Goal: Task Accomplishment & Management: Manage account settings

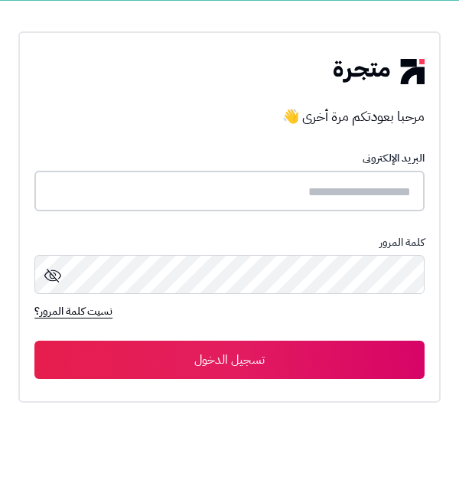
click at [90, 198] on input "text" at bounding box center [229, 191] width 390 height 41
type input "**********"
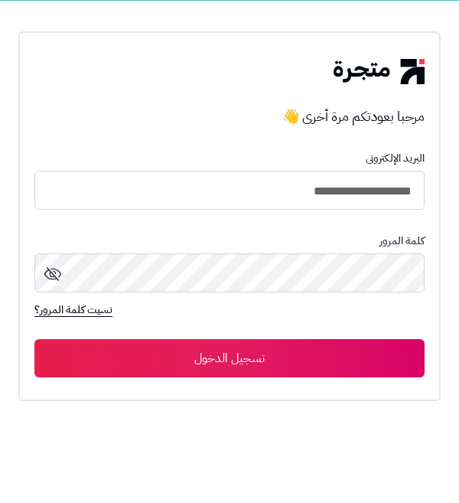
click at [34, 339] on button "تسجيل الدخول" at bounding box center [229, 358] width 390 height 38
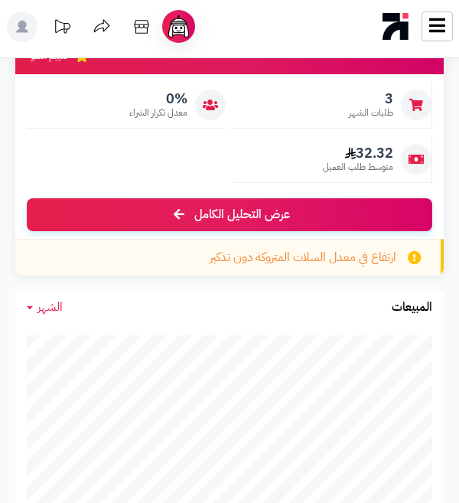
scroll to position [197, 0]
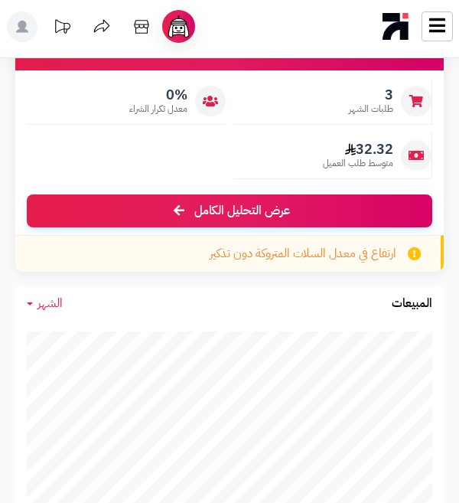
click at [436, 30] on icon at bounding box center [437, 25] width 16 height 14
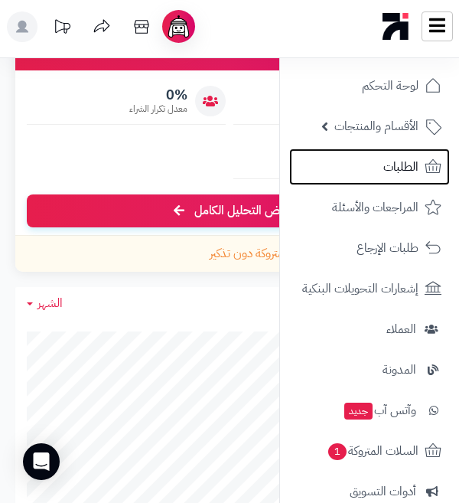
click at [338, 174] on link "الطلبات" at bounding box center [369, 167] width 161 height 37
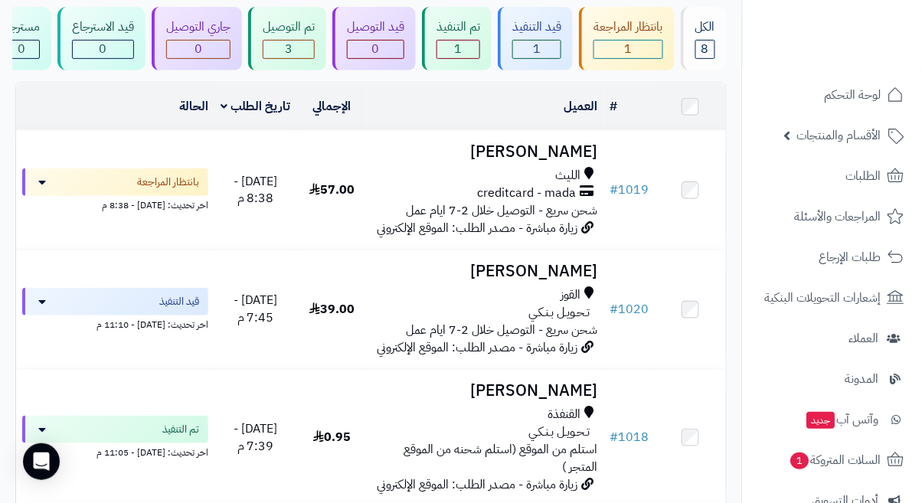
scroll to position [105, 0]
click at [53, 309] on div "قيد التنفيذ" at bounding box center [115, 303] width 186 height 28
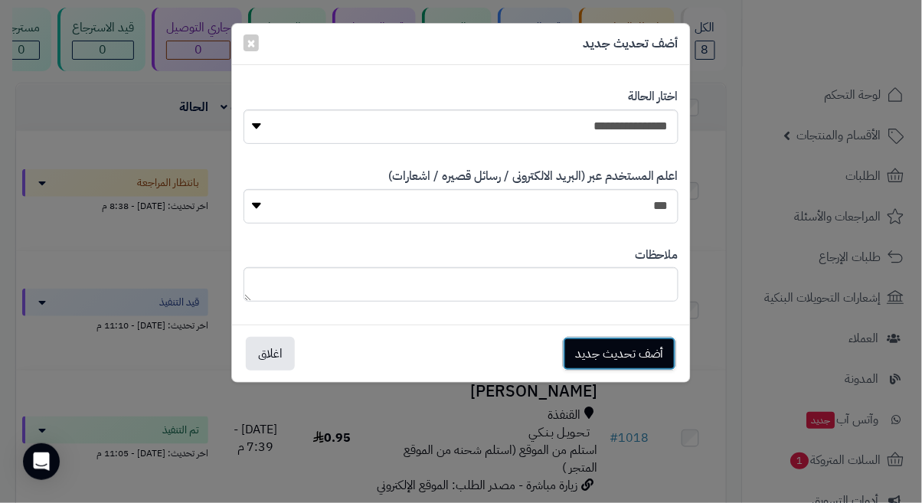
click at [625, 354] on button "أضف تحديث جديد" at bounding box center [619, 354] width 113 height 34
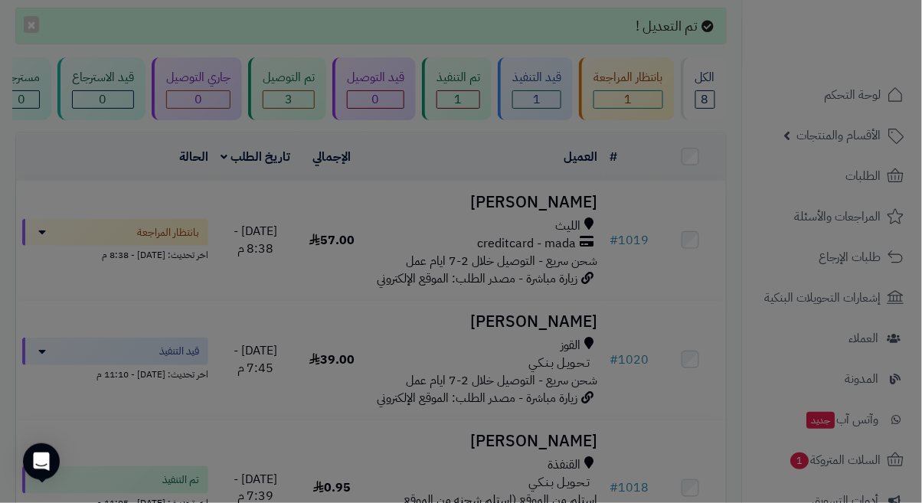
scroll to position [155, 0]
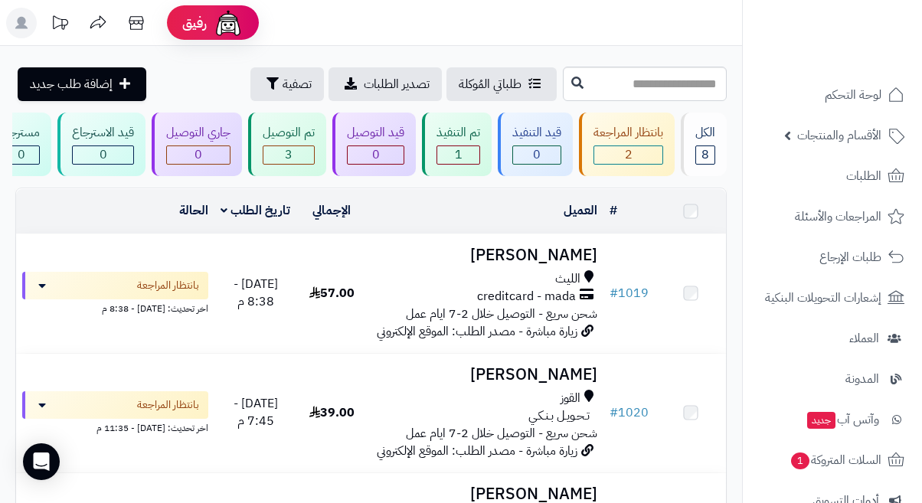
scroll to position [105, 0]
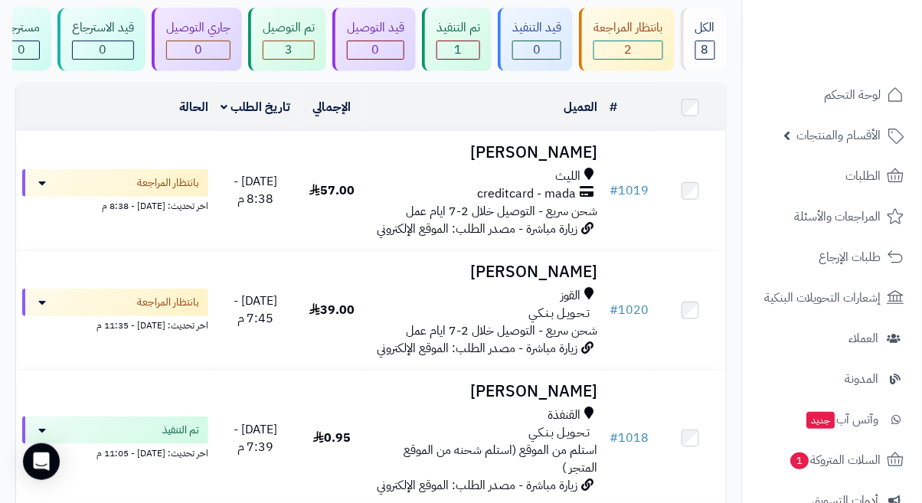
click at [180, 306] on span "بانتظار المراجعة" at bounding box center [168, 302] width 62 height 15
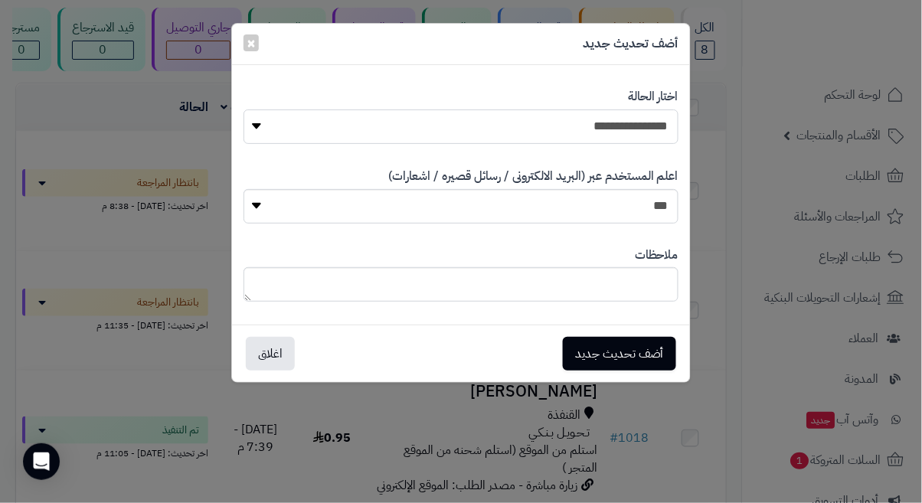
click at [516, 125] on select "**********" at bounding box center [460, 126] width 435 height 34
select select "*"
click at [243, 109] on select "**********" at bounding box center [460, 126] width 435 height 34
click at [263, 210] on select "*** **" at bounding box center [460, 206] width 435 height 34
click at [243, 189] on select "*** **" at bounding box center [460, 206] width 435 height 34
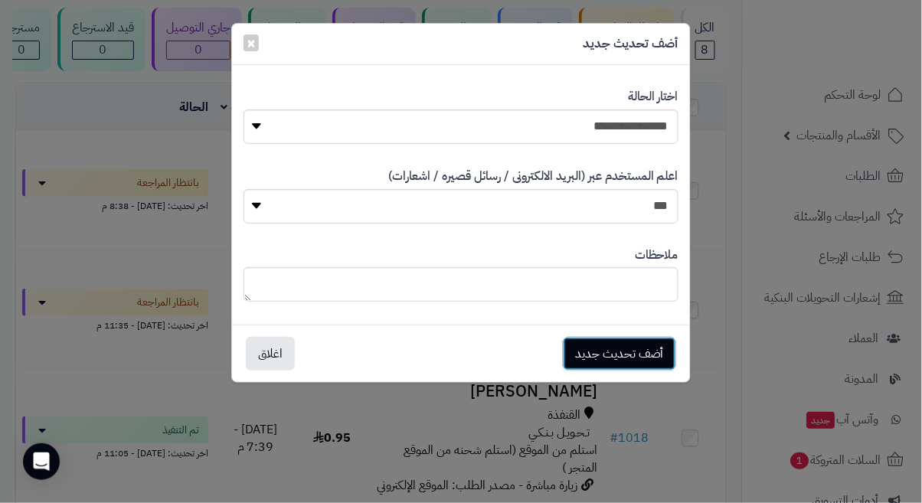
click at [612, 353] on button "أضف تحديث جديد" at bounding box center [619, 354] width 113 height 34
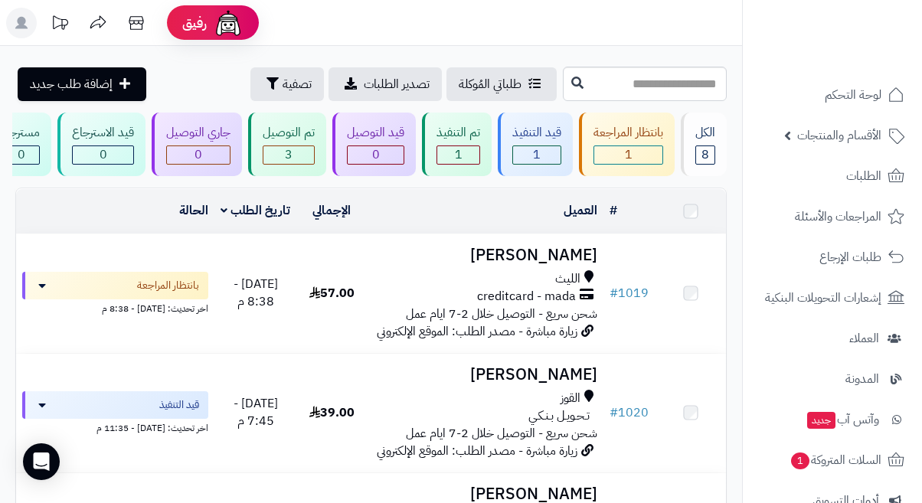
scroll to position [105, 0]
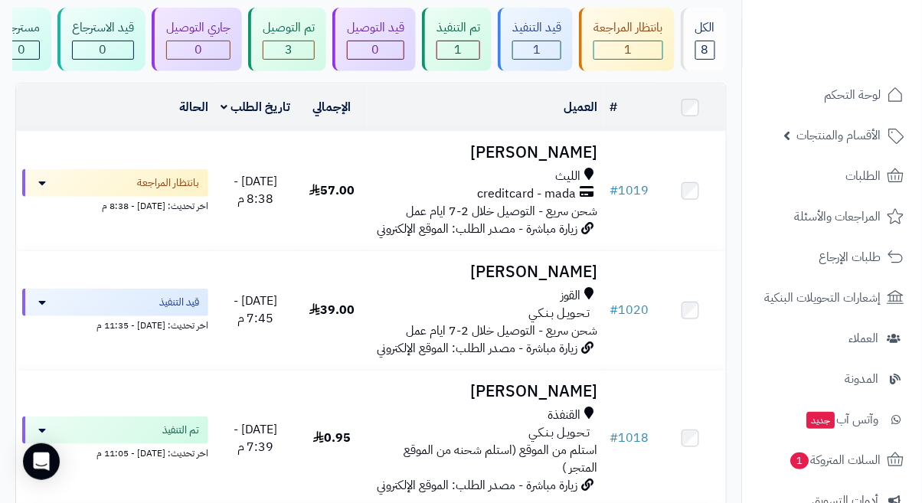
click at [521, 305] on div "تـحـويـل بـنـكـي" at bounding box center [486, 314] width 224 height 18
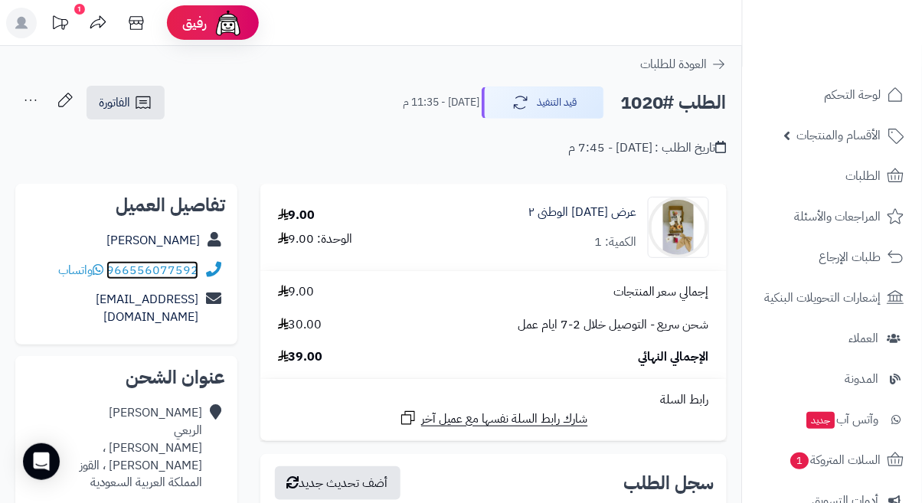
click at [169, 274] on link "966556077592" at bounding box center [152, 270] width 92 height 18
click at [76, 275] on span "واتساب" at bounding box center [80, 270] width 45 height 18
click at [81, 276] on span "واتساب" at bounding box center [80, 270] width 45 height 18
click at [707, 61] on span "العودة للطلبات" at bounding box center [673, 64] width 67 height 18
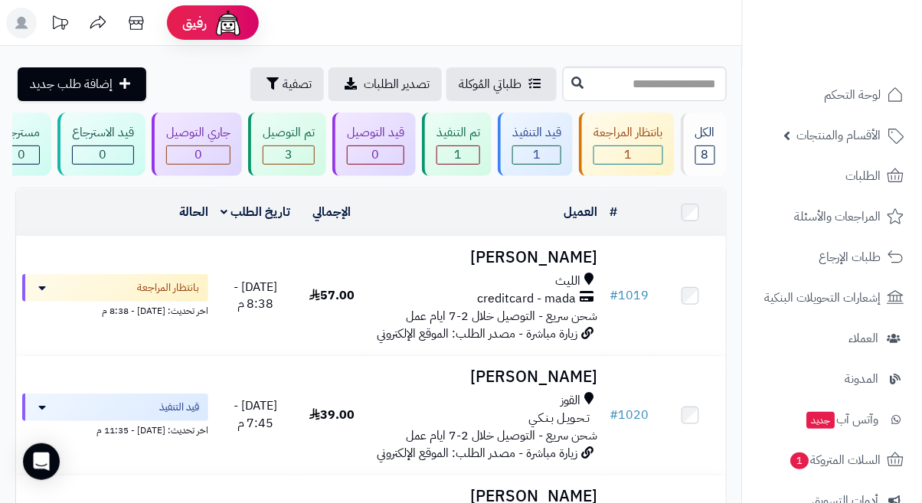
click at [48, 286] on div "بانتظار المراجعة" at bounding box center [115, 288] width 186 height 28
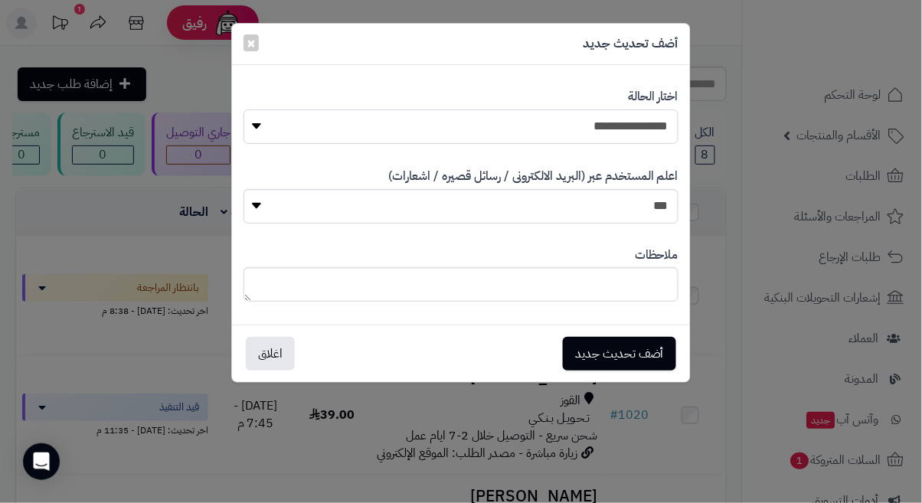
click at [253, 122] on select "**********" at bounding box center [460, 126] width 435 height 34
select select "*"
click at [243, 109] on select "**********" at bounding box center [460, 126] width 435 height 34
click at [612, 355] on button "أضف تحديث جديد" at bounding box center [619, 354] width 113 height 34
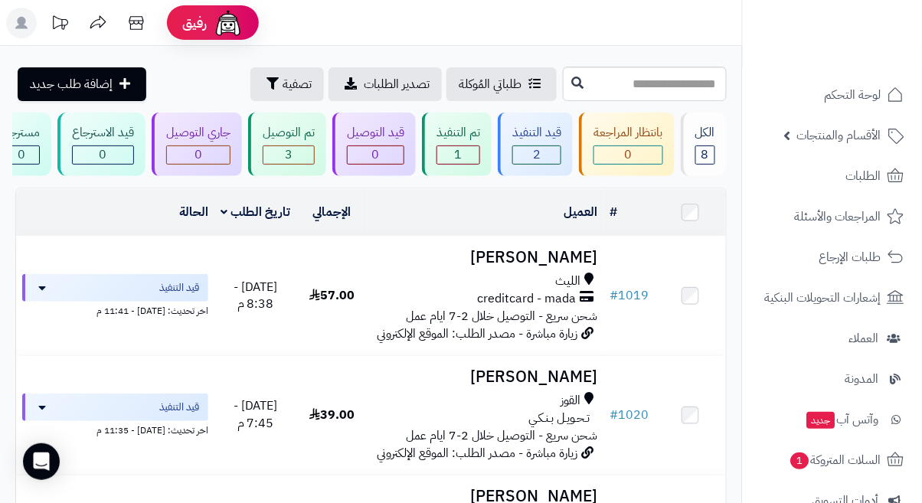
click at [98, 311] on div "اخر تحديث: اليوم - 11:41 م" at bounding box center [115, 310] width 186 height 16
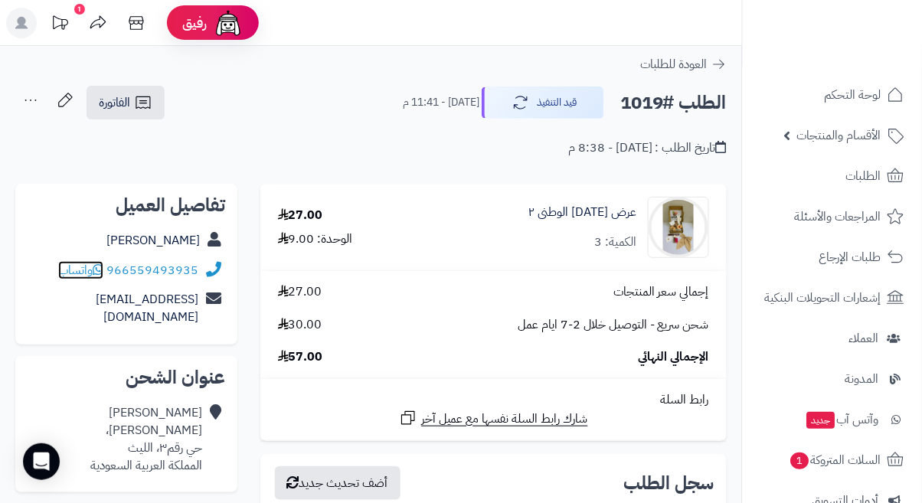
click at [58, 274] on span "واتساب" at bounding box center [80, 270] width 45 height 18
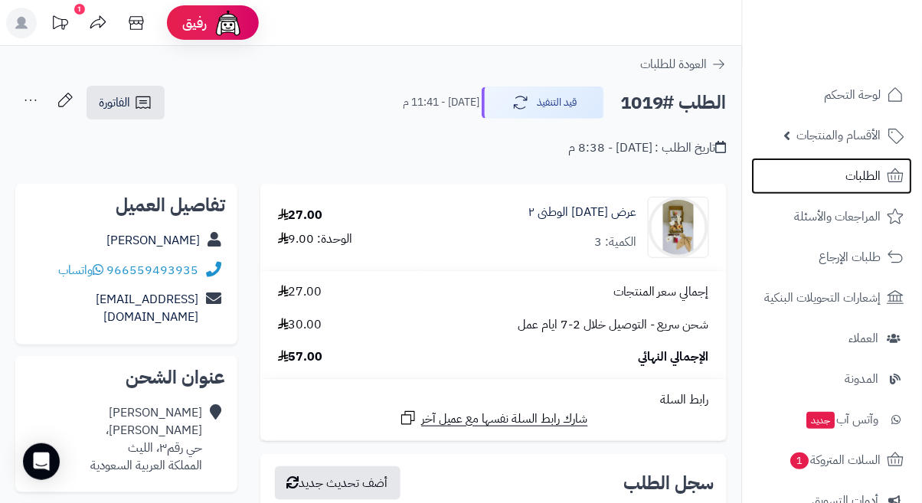
click at [870, 178] on span "الطلبات" at bounding box center [863, 175] width 35 height 21
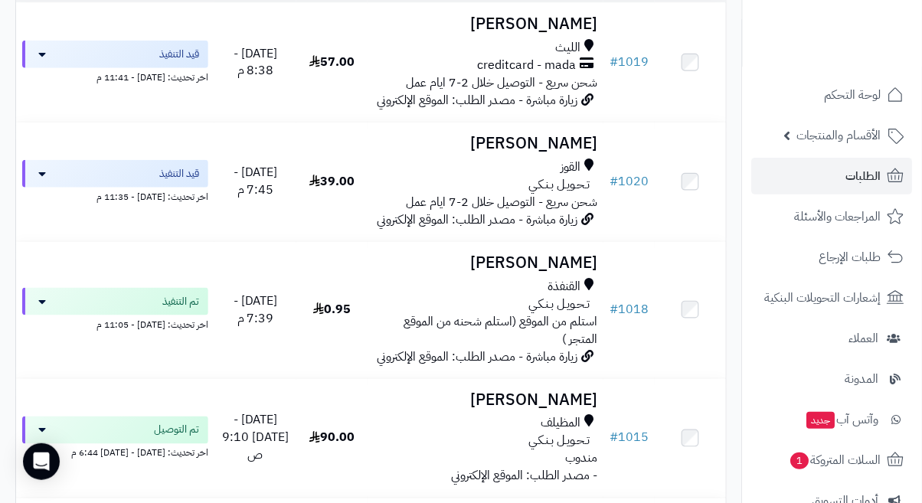
scroll to position [235, 0]
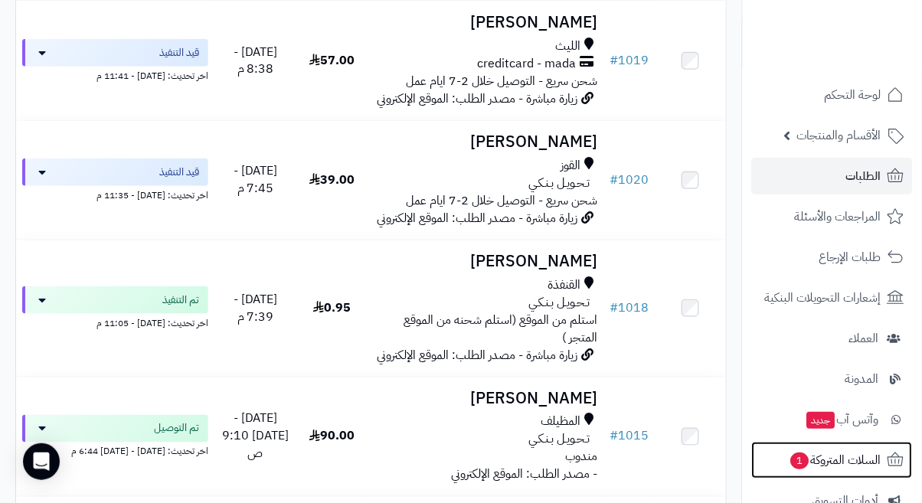
click at [848, 465] on span "السلات المتروكة 1" at bounding box center [835, 459] width 92 height 21
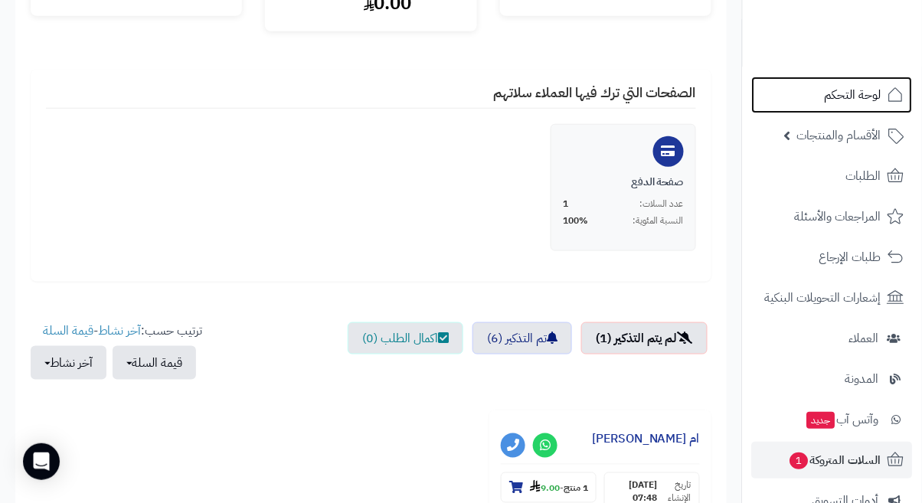
click at [866, 101] on span "لوحة التحكم" at bounding box center [853, 94] width 57 height 21
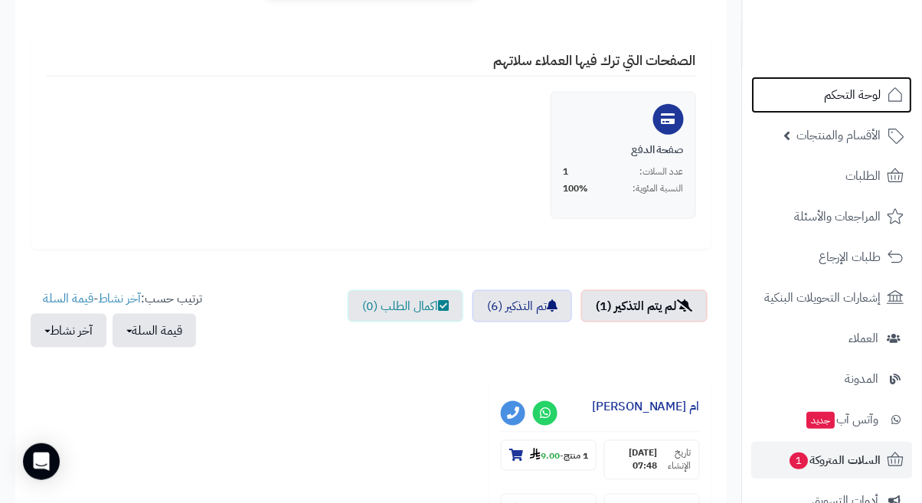
scroll to position [318, 0]
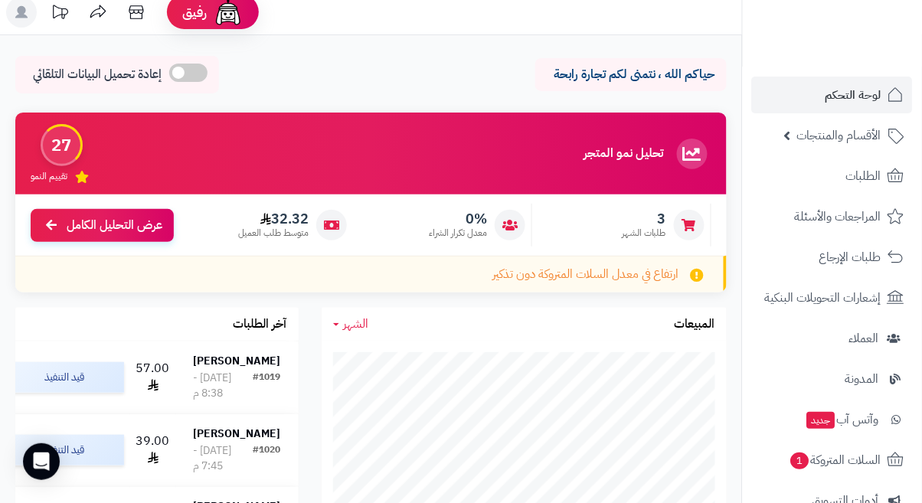
scroll to position [8, 0]
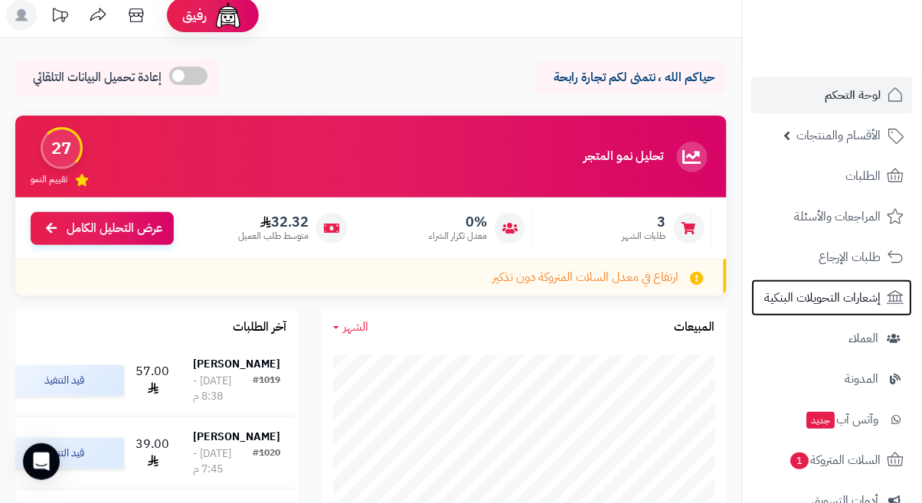
click at [856, 303] on span "إشعارات التحويلات البنكية" at bounding box center [823, 297] width 116 height 21
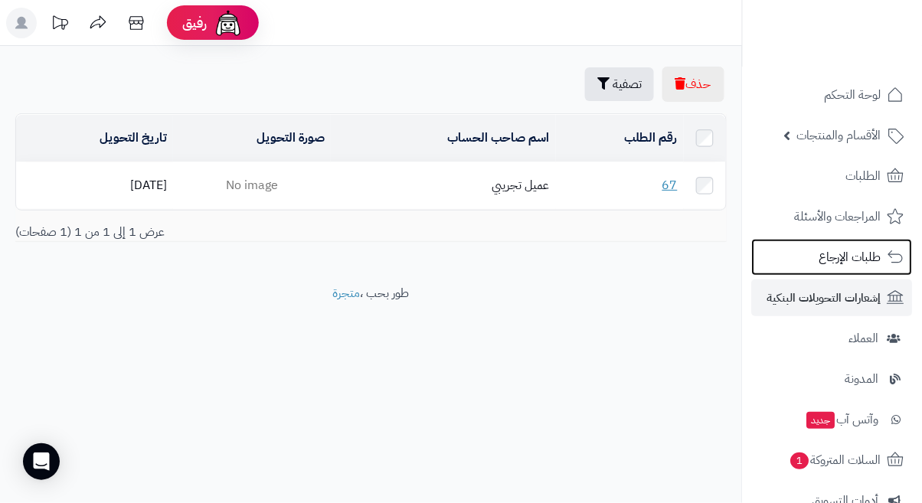
click at [876, 265] on span "طلبات الإرجاع" at bounding box center [850, 257] width 62 height 21
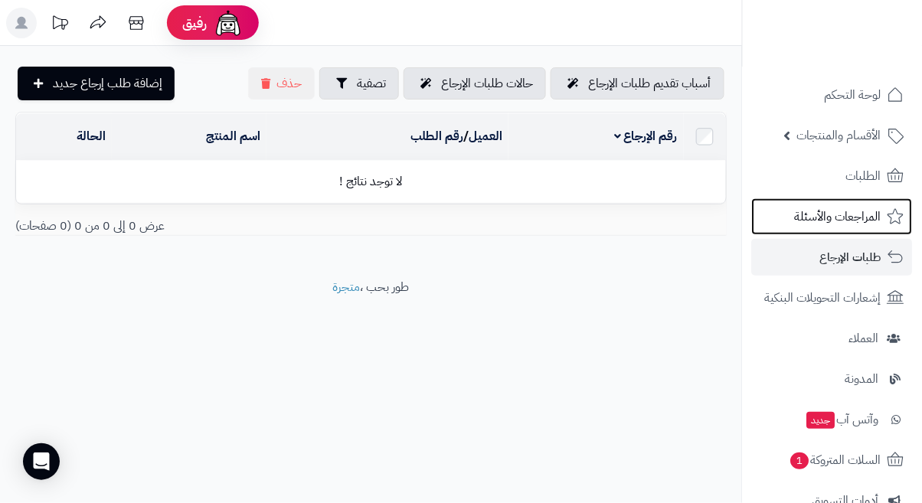
click at [874, 224] on span "المراجعات والأسئلة" at bounding box center [838, 216] width 87 height 21
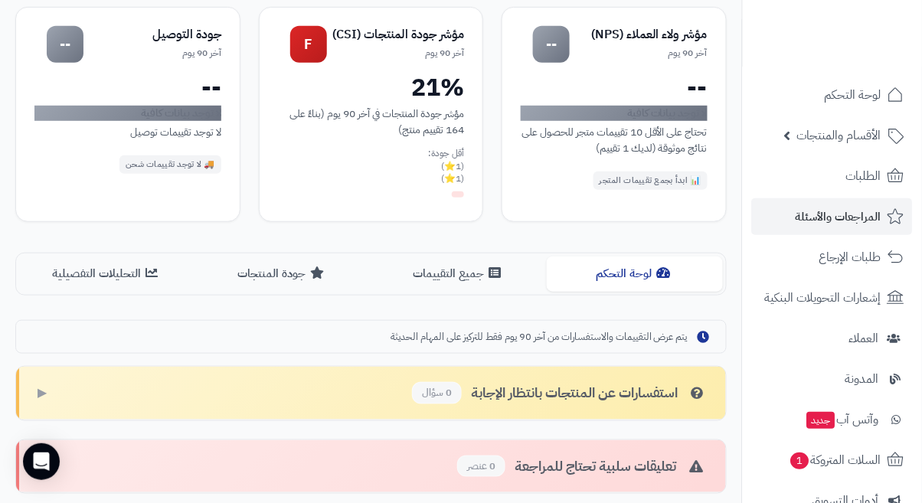
scroll to position [155, 0]
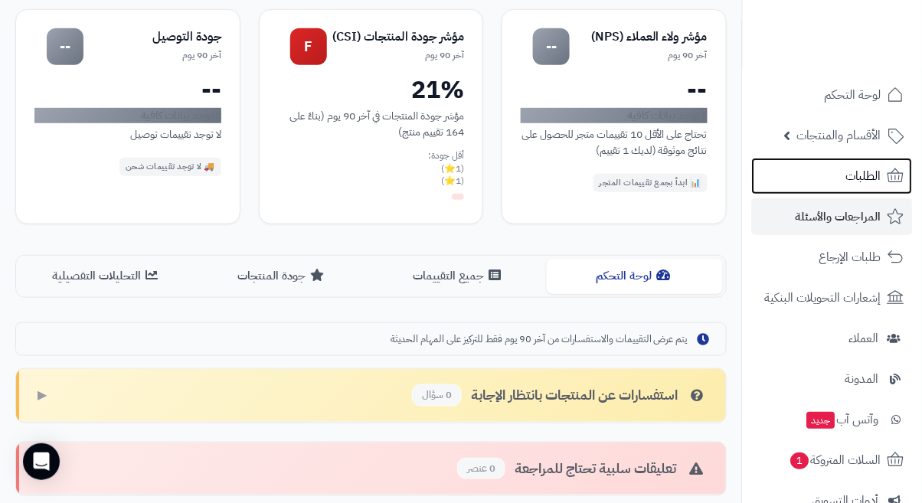
click at [880, 185] on span "الطلبات" at bounding box center [863, 175] width 35 height 21
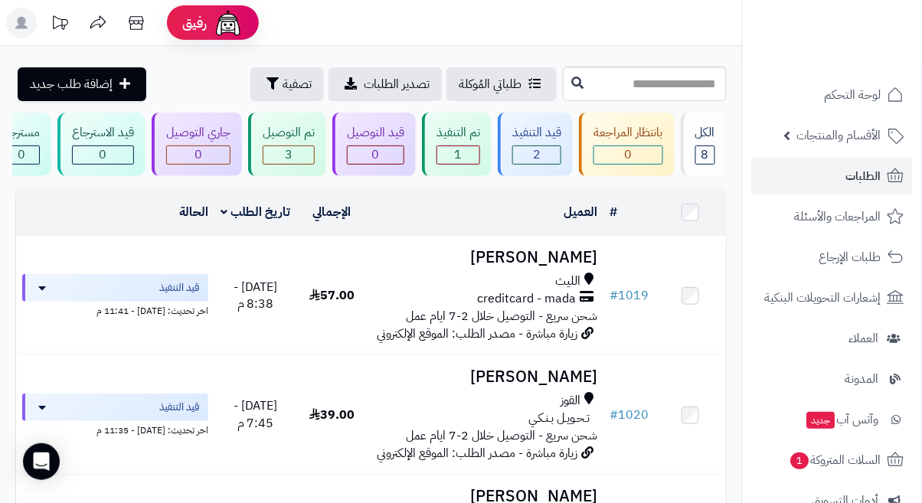
click at [34, 25] on rect at bounding box center [21, 23] width 31 height 31
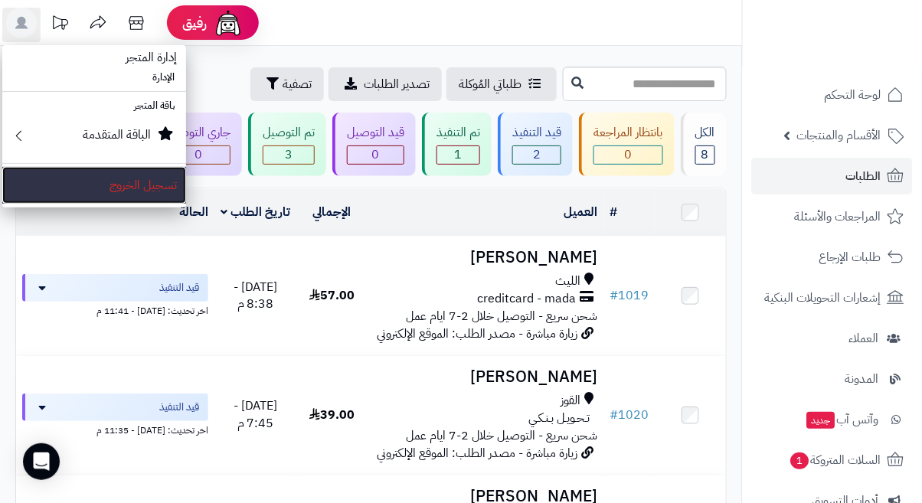
click at [146, 188] on link "تسجيل الخروج" at bounding box center [94, 185] width 184 height 37
